Goal: Task Accomplishment & Management: Manage account settings

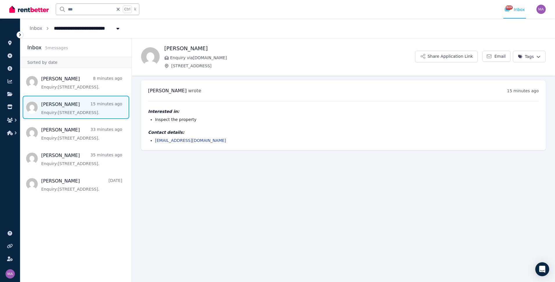
click at [36, 10] on img at bounding box center [28, 9] width 39 height 9
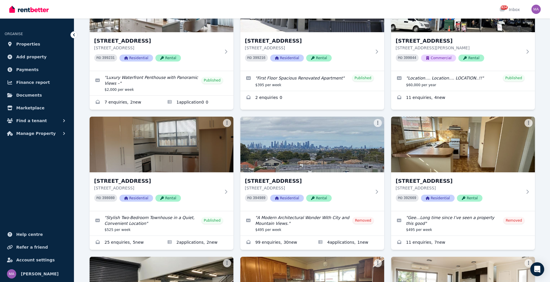
scroll to position [87, 0]
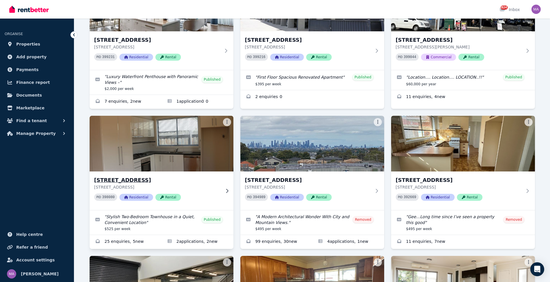
click at [227, 193] on div "[STREET_ADDRESS][GEOGRAPHIC_DATA] [STREET_ADDRESS] PID 398080 Residential Rental" at bounding box center [162, 190] width 144 height 39
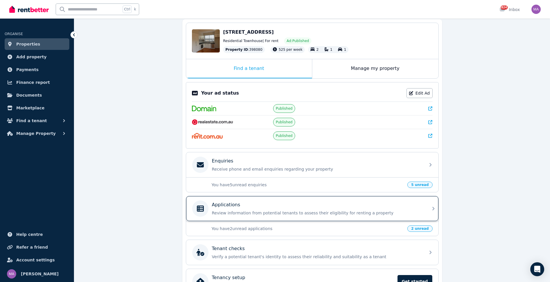
scroll to position [58, 0]
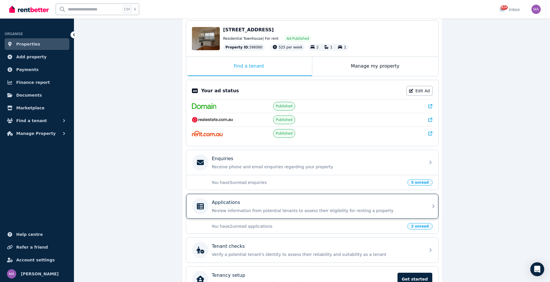
click at [434, 207] on icon at bounding box center [433, 205] width 2 height 3
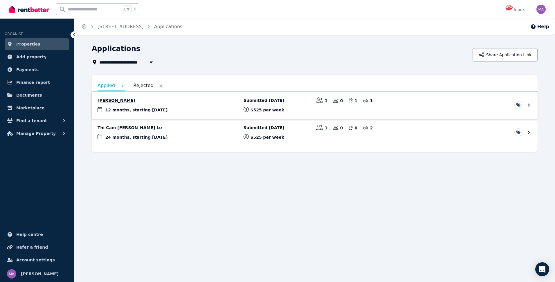
click at [127, 101] on link "View application: Louise Fumberger" at bounding box center [315, 105] width 446 height 27
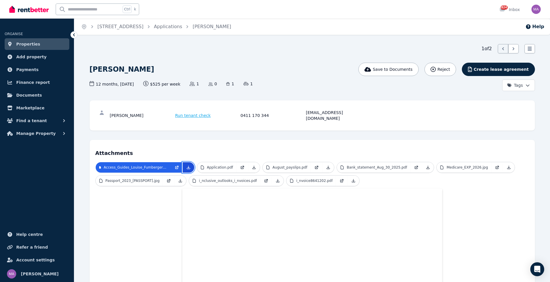
click at [190, 165] on icon at bounding box center [188, 167] width 5 height 5
click at [252, 166] on icon at bounding box center [253, 167] width 3 height 3
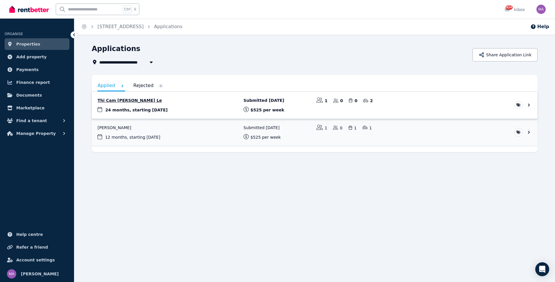
click at [119, 101] on link "View application: Thi Cam Giang Le" at bounding box center [315, 105] width 446 height 27
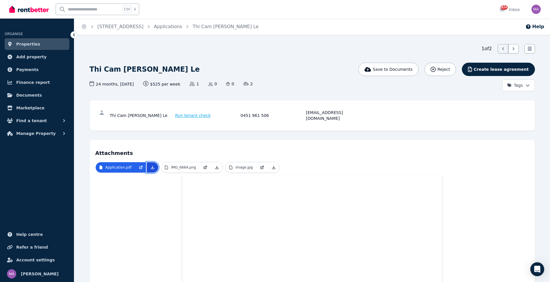
click at [147, 162] on link at bounding box center [153, 167] width 12 height 10
click at [80, 11] on input "text" at bounding box center [88, 9] width 65 height 11
type input "******"
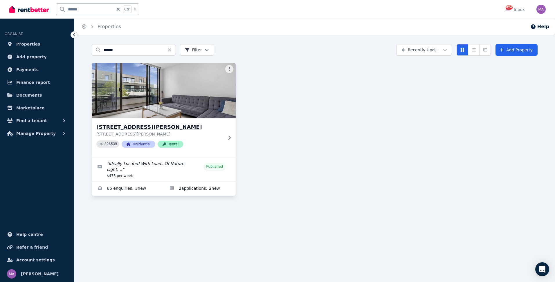
click at [228, 139] on icon at bounding box center [229, 137] width 6 height 5
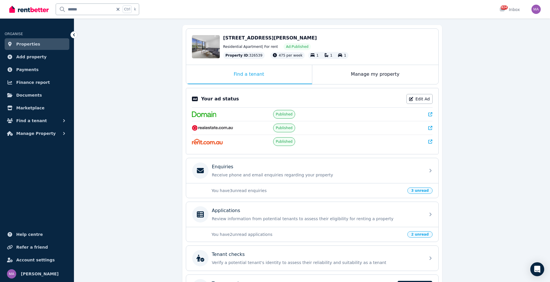
scroll to position [58, 0]
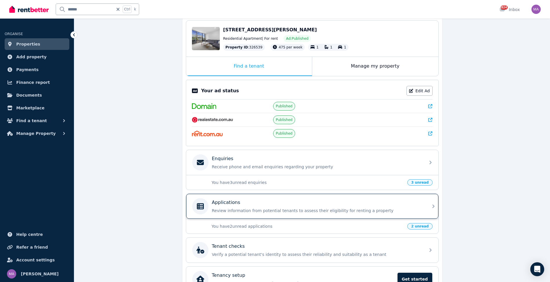
click at [237, 205] on p "Applications" at bounding box center [226, 202] width 28 height 7
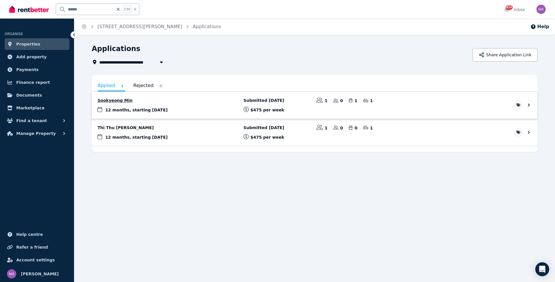
click at [124, 106] on link "View application: Sookyeong Min" at bounding box center [315, 105] width 446 height 27
click at [129, 103] on link "View application: Thi Thu Huong Joanne Nguyen" at bounding box center [315, 105] width 446 height 27
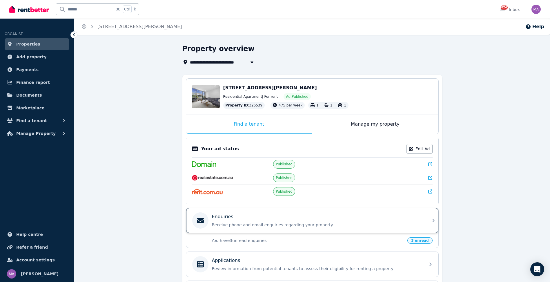
click at [431, 220] on icon at bounding box center [433, 220] width 7 height 7
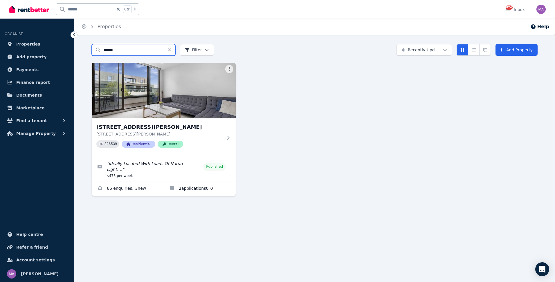
drag, startPoint x: 126, startPoint y: 51, endPoint x: 103, endPoint y: 49, distance: 22.7
click at [103, 49] on input "******" at bounding box center [134, 50] width 84 height 12
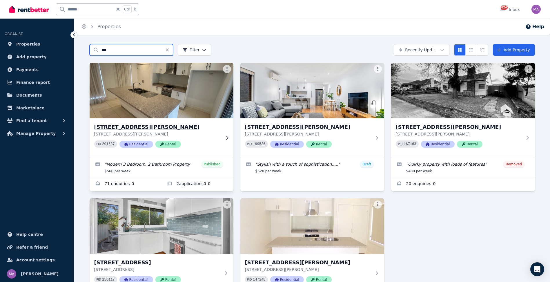
type input "***"
click at [227, 135] on icon at bounding box center [227, 137] width 6 height 5
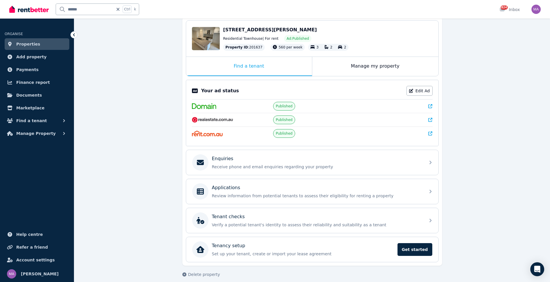
scroll to position [64, 0]
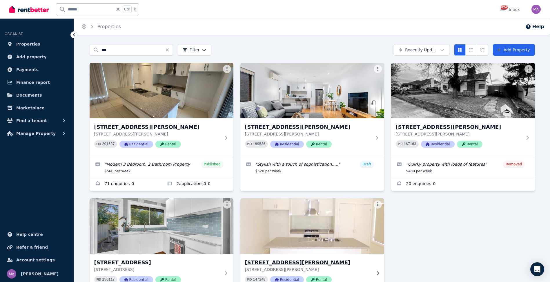
click at [376, 272] on icon at bounding box center [378, 273] width 6 height 5
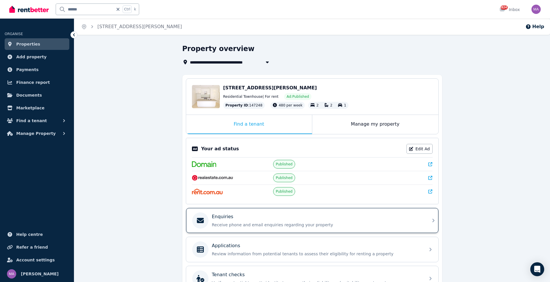
scroll to position [58, 0]
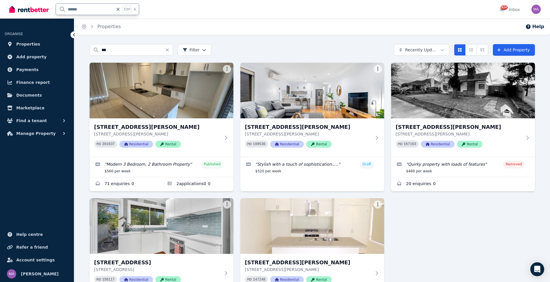
drag, startPoint x: 89, startPoint y: 12, endPoint x: 63, endPoint y: 11, distance: 26.4
click at [63, 11] on input "******" at bounding box center [84, 9] width 57 height 11
type input "****"
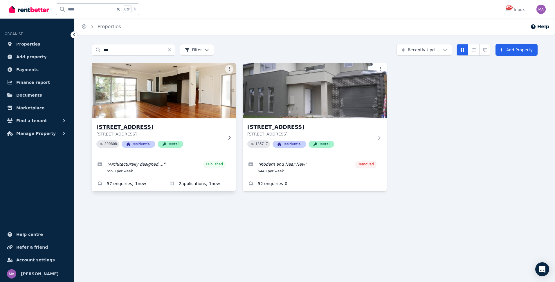
click at [231, 140] on div "[STREET_ADDRESS][GEOGRAPHIC_DATA][STREET_ADDRESS] 390808 Residential Rental" at bounding box center [164, 137] width 144 height 39
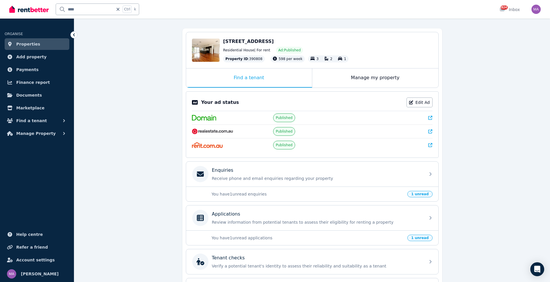
scroll to position [58, 0]
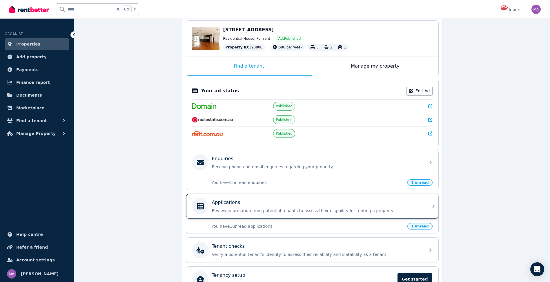
click at [434, 205] on icon at bounding box center [433, 206] width 7 height 7
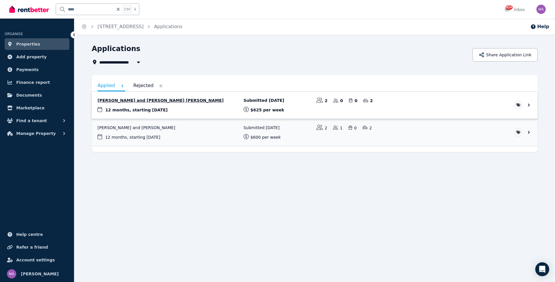
click at [184, 105] on link "View application: Michael Guzman and Maria Fernanda Guerrero Perez" at bounding box center [315, 105] width 446 height 27
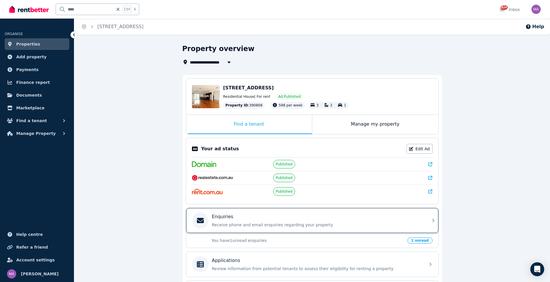
click at [434, 218] on icon at bounding box center [433, 220] width 7 height 7
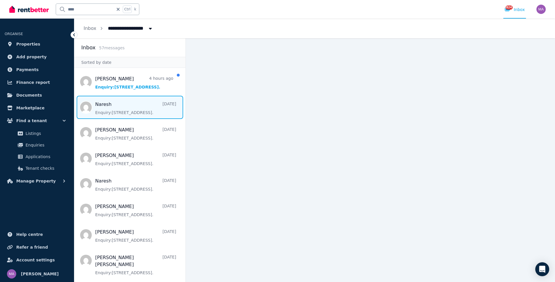
click at [137, 106] on span "Message list" at bounding box center [129, 107] width 111 height 23
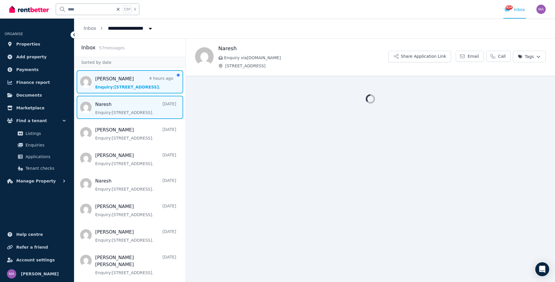
click at [142, 91] on span "Message list" at bounding box center [129, 81] width 111 height 23
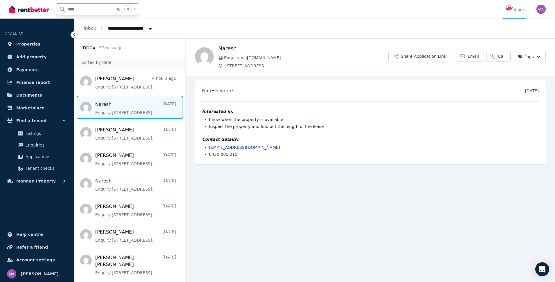
drag, startPoint x: 77, startPoint y: 11, endPoint x: 49, endPoint y: 10, distance: 27.6
click at [49, 10] on div "**** Ctrl k" at bounding box center [75, 9] width 133 height 19
type input "******"
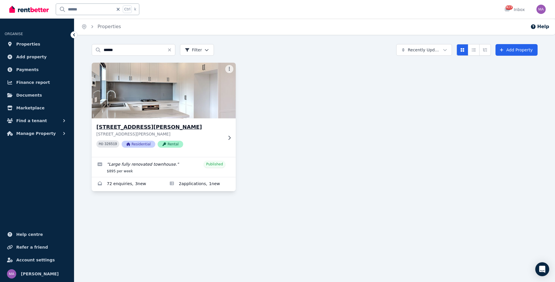
click at [229, 137] on icon at bounding box center [229, 137] width 6 height 5
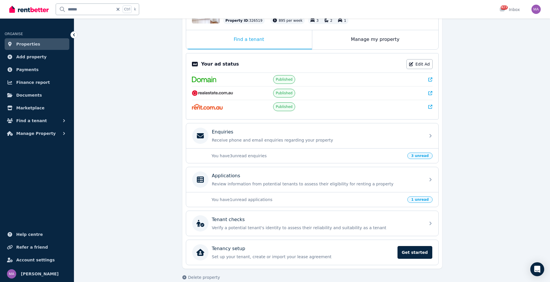
scroll to position [87, 0]
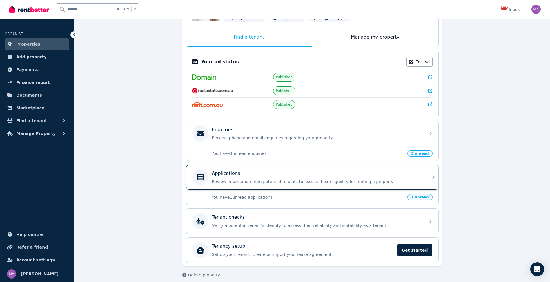
click at [434, 178] on icon at bounding box center [433, 176] width 2 height 3
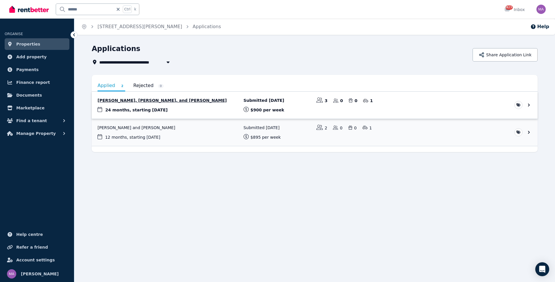
click at [113, 102] on link "View application: Tian Tian, Xinyi Ji, and Siqi Chen" at bounding box center [315, 105] width 446 height 27
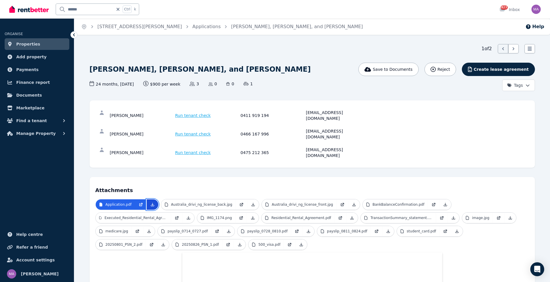
click at [151, 202] on icon at bounding box center [152, 204] width 5 height 5
click at [31, 46] on span "Properties" at bounding box center [28, 44] width 24 height 7
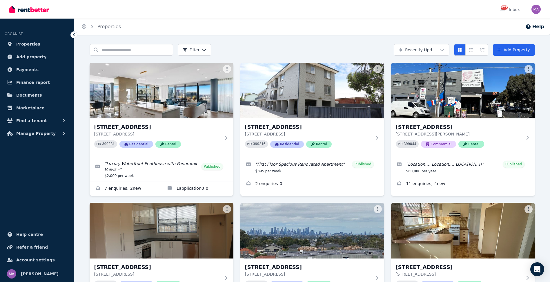
click at [204, 48] on html "Open main menu 823 Inbox Open user menu ORGANISE Properties Add property Paymen…" at bounding box center [275, 141] width 550 height 282
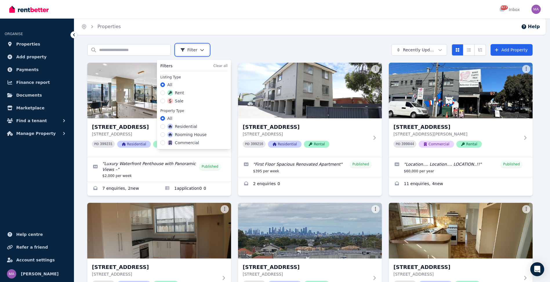
click at [427, 47] on html "Open main menu 823 Inbox Open user menu ORGANISE Properties Add property Paymen…" at bounding box center [275, 141] width 550 height 282
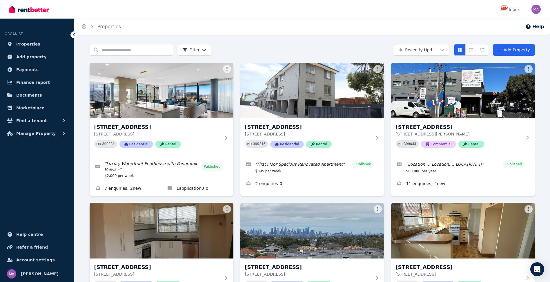
click at [427, 48] on html "Open main menu 823 Inbox Open user menu ORGANISE Properties Add property Paymen…" at bounding box center [275, 141] width 550 height 282
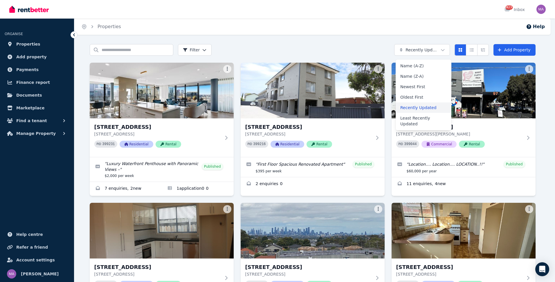
click at [415, 110] on div "Recently Updated" at bounding box center [423, 107] width 56 height 10
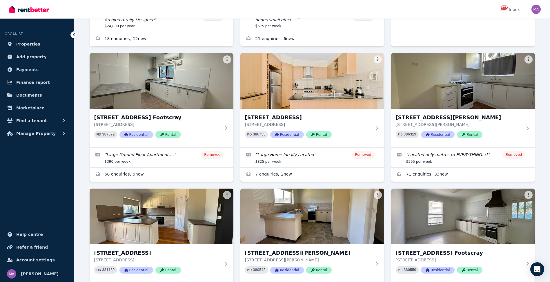
scroll to position [580, 0]
